Goal: Information Seeking & Learning: Learn about a topic

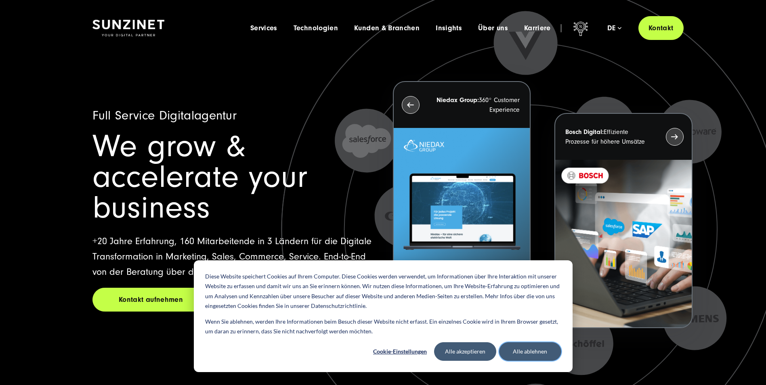
click at [518, 346] on button "Alle ablehnen" at bounding box center [530, 351] width 62 height 19
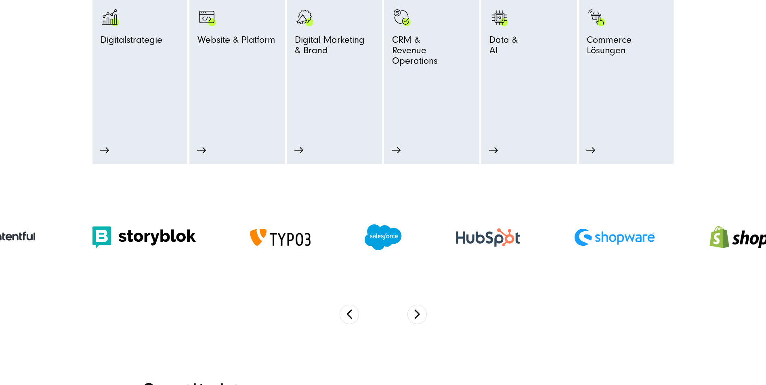
scroll to position [485, 0]
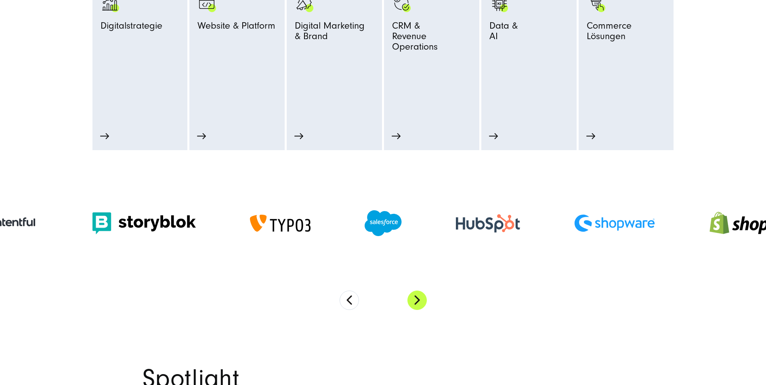
click at [411, 301] on button "Next" at bounding box center [416, 300] width 19 height 19
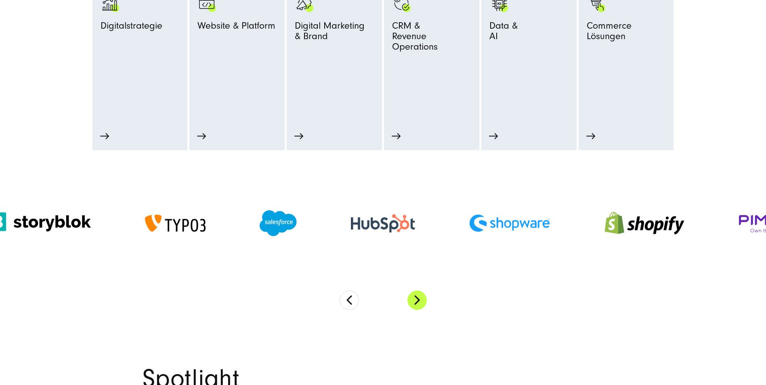
click at [411, 301] on button "Next" at bounding box center [416, 300] width 19 height 19
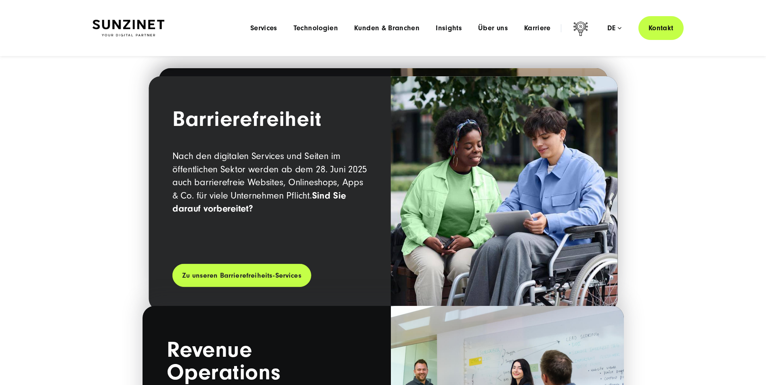
scroll to position [1090, 0]
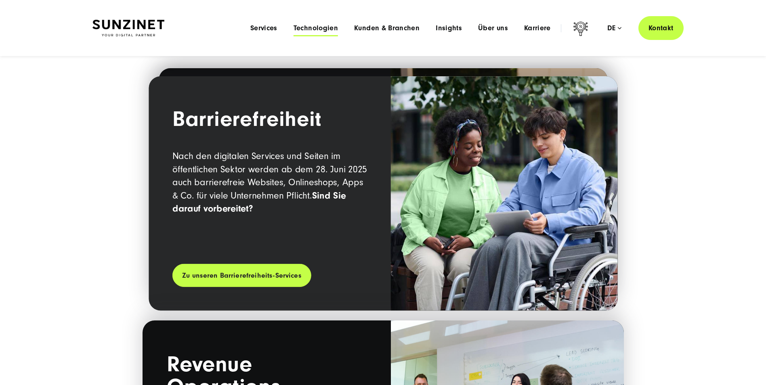
click at [326, 31] on span "Technologien" at bounding box center [316, 28] width 44 height 8
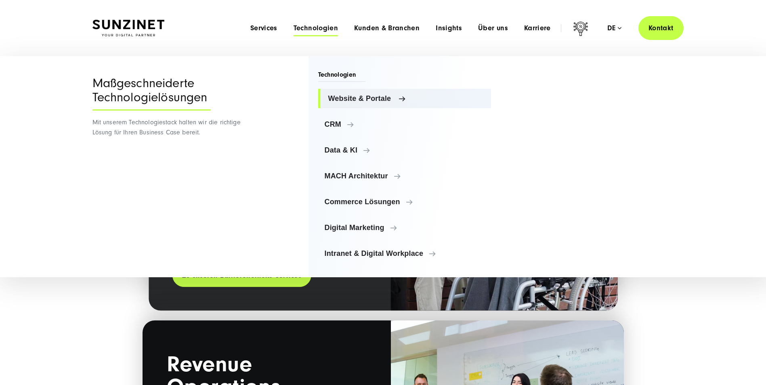
click at [351, 101] on span "Website & Portale" at bounding box center [406, 98] width 157 height 8
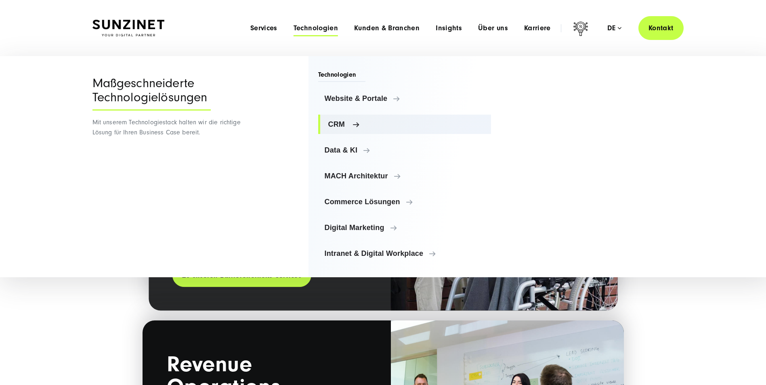
click at [350, 126] on span "CRM" at bounding box center [406, 124] width 157 height 8
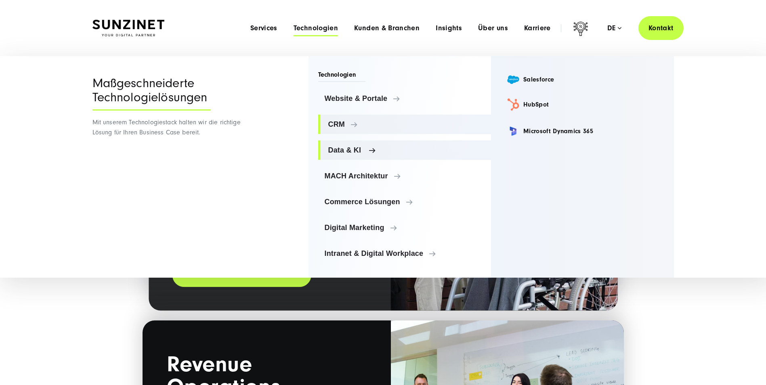
click at [349, 144] on link "Data & KI" at bounding box center [404, 150] width 173 height 19
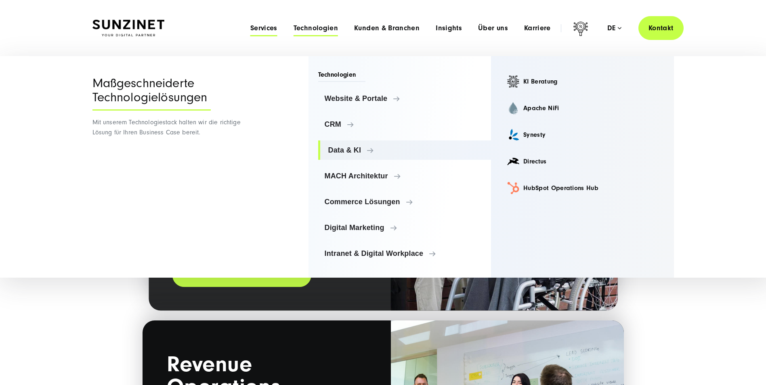
click at [267, 28] on span "Services" at bounding box center [263, 28] width 27 height 8
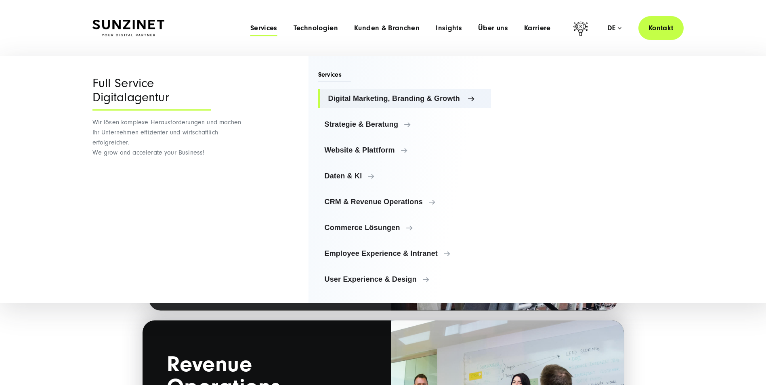
click at [378, 103] on link "Digital Marketing, Branding & Growth" at bounding box center [404, 98] width 173 height 19
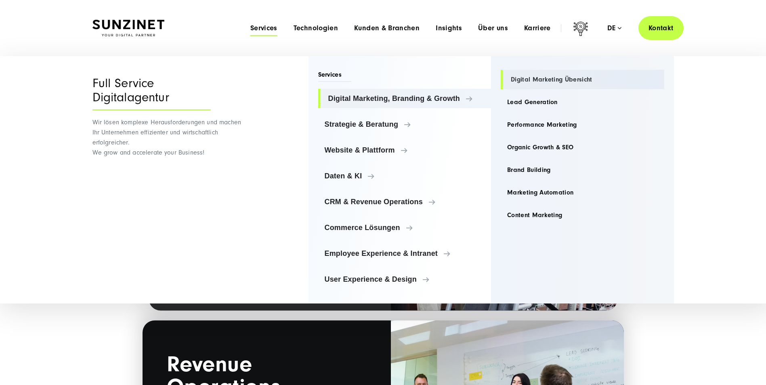
click at [577, 79] on link "Digital Marketing Übersicht" at bounding box center [583, 79] width 164 height 19
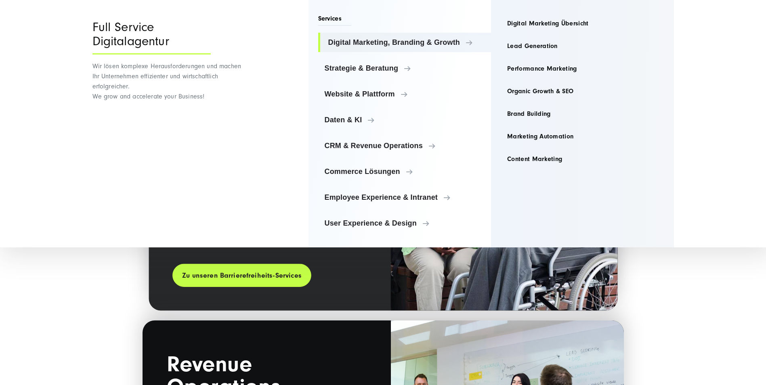
scroll to position [1105, 0]
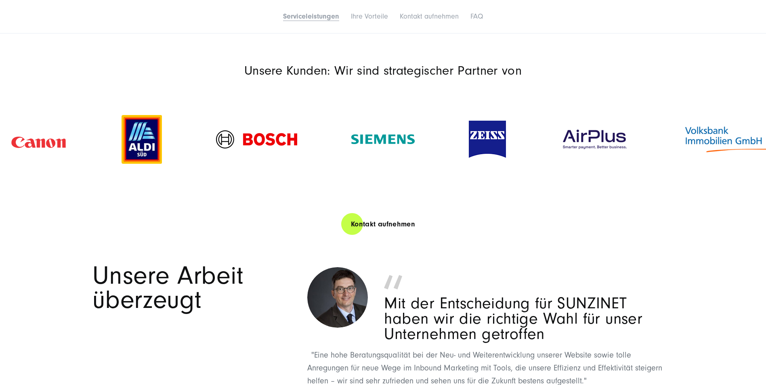
scroll to position [1211, 0]
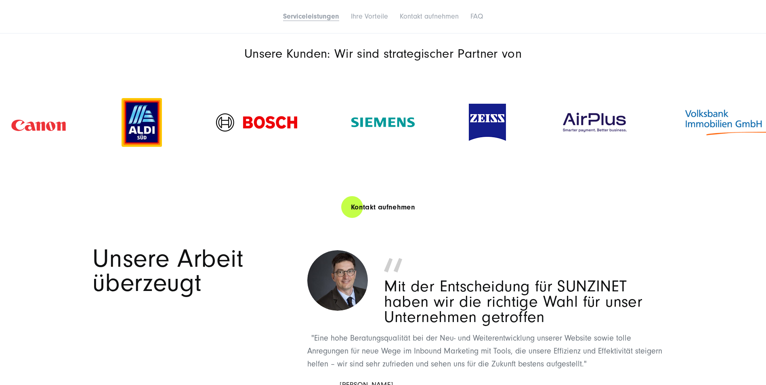
click at [90, 120] on div at bounding box center [39, 122] width 112 height 46
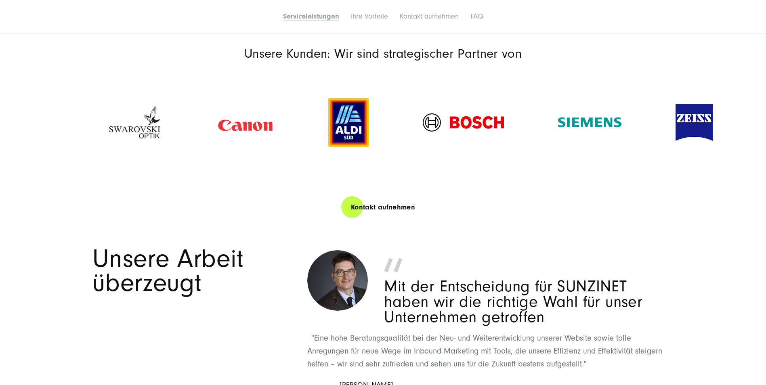
drag, startPoint x: 155, startPoint y: 122, endPoint x: 606, endPoint y: 190, distance: 456.6
click at [596, 189] on section "Unsere Kunden: Wir sind strategischer Partner von" at bounding box center [383, 111] width 766 height 170
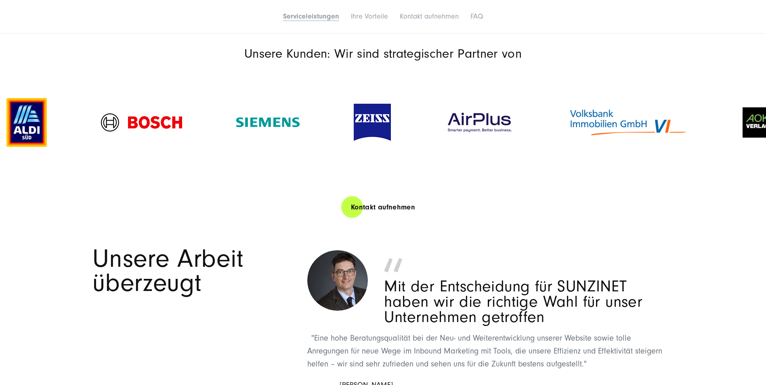
drag, startPoint x: 466, startPoint y: 135, endPoint x: 174, endPoint y: 138, distance: 291.6
click at [209, 135] on div at bounding box center [268, 122] width 118 height 26
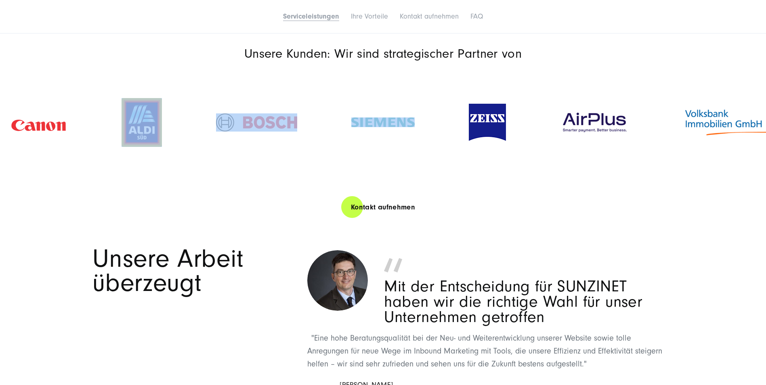
drag, startPoint x: 96, startPoint y: 123, endPoint x: 50, endPoint y: 123, distance: 46.0
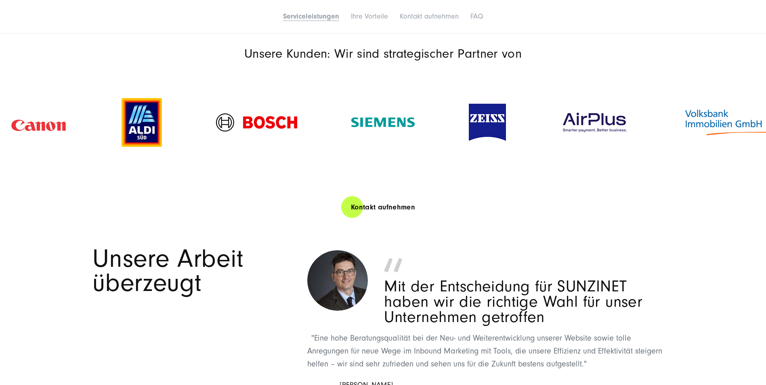
drag, startPoint x: 491, startPoint y: 117, endPoint x: 76, endPoint y: 137, distance: 415.2
click at [469, 137] on img at bounding box center [487, 122] width 37 height 37
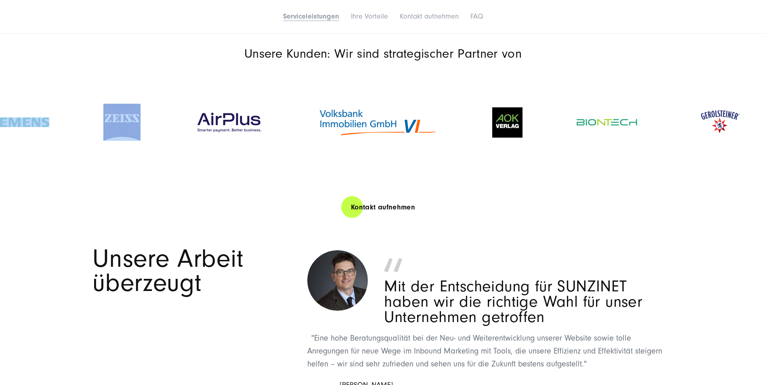
drag, startPoint x: 422, startPoint y: 147, endPoint x: 0, endPoint y: 166, distance: 422.8
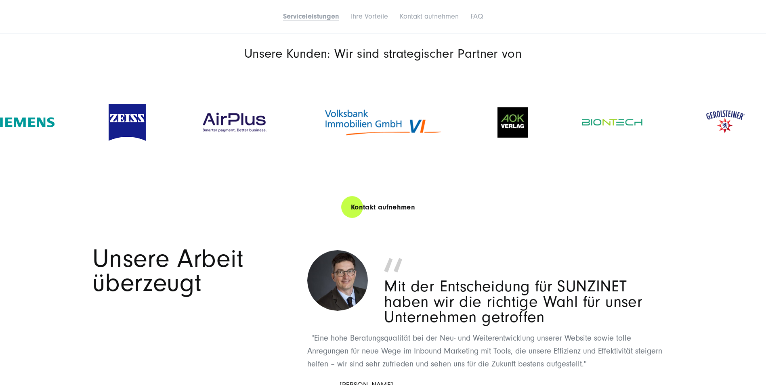
drag, startPoint x: 692, startPoint y: 137, endPoint x: 67, endPoint y: 177, distance: 625.5
click at [67, 176] on div at bounding box center [383, 122] width 766 height 106
